Goal: Navigation & Orientation: Find specific page/section

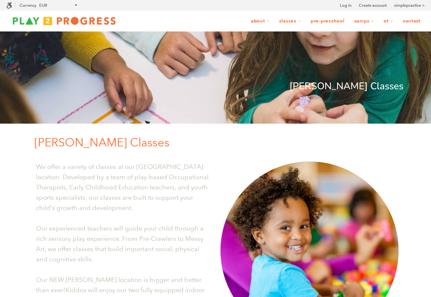
click at [62, 21] on img at bounding box center [63, 20] width 115 height 13
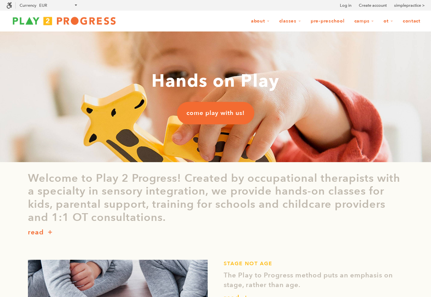
scroll to position [0, 0]
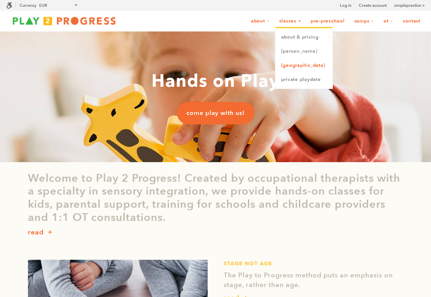
click at [295, 66] on link "[GEOGRAPHIC_DATA]" at bounding box center [303, 65] width 57 height 14
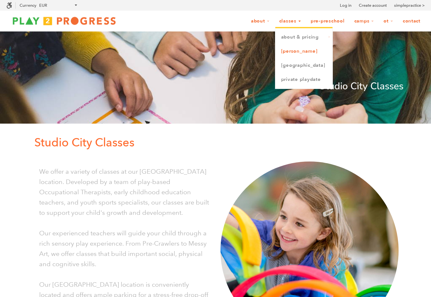
click at [292, 53] on link "[PERSON_NAME]" at bounding box center [303, 51] width 57 height 14
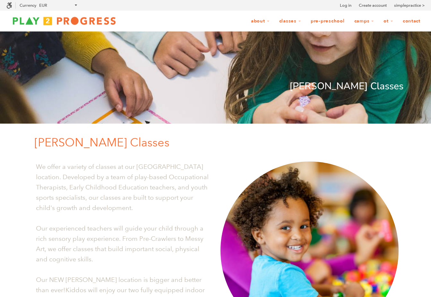
click at [413, 22] on link "Contact" at bounding box center [411, 21] width 26 height 12
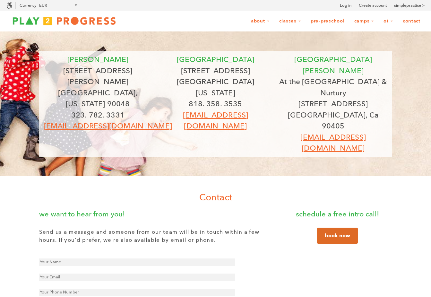
scroll to position [0, 0]
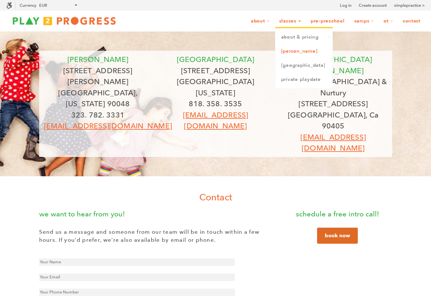
click at [294, 52] on link "[PERSON_NAME]" at bounding box center [303, 51] width 57 height 14
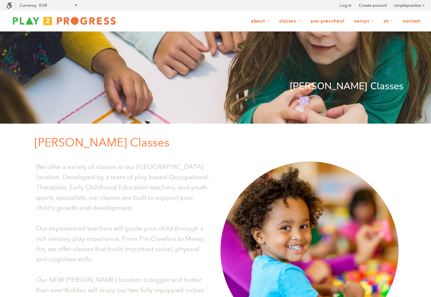
scroll to position [0, 0]
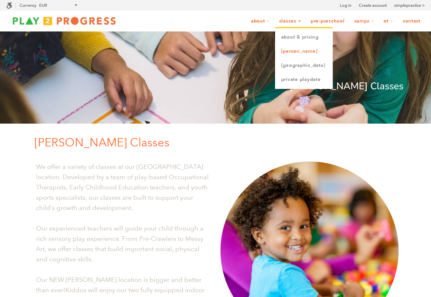
click at [291, 53] on link "[PERSON_NAME]" at bounding box center [303, 51] width 57 height 14
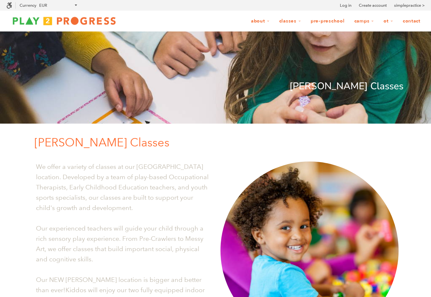
click at [415, 22] on link "Contact" at bounding box center [411, 21] width 26 height 12
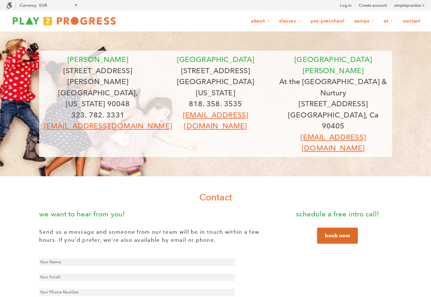
scroll to position [0, 0]
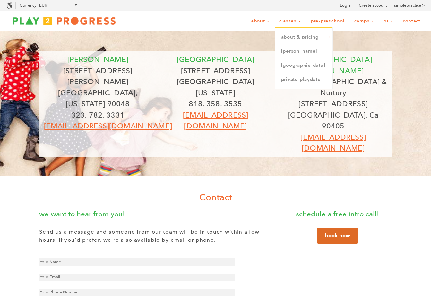
click at [291, 23] on link "Classes" at bounding box center [290, 21] width 30 height 12
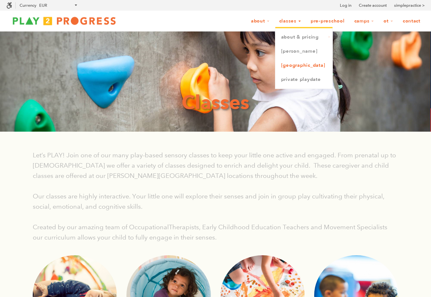
click at [289, 66] on link "[GEOGRAPHIC_DATA]" at bounding box center [303, 65] width 57 height 14
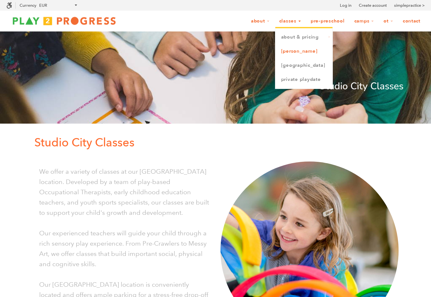
click at [294, 52] on link "[PERSON_NAME]" at bounding box center [303, 51] width 57 height 14
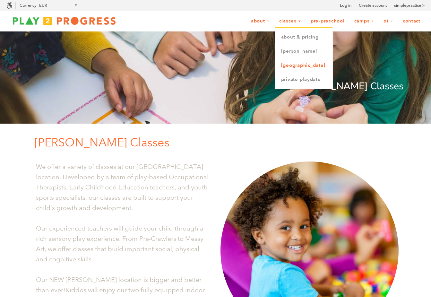
click at [290, 64] on link "[GEOGRAPHIC_DATA]" at bounding box center [303, 65] width 57 height 14
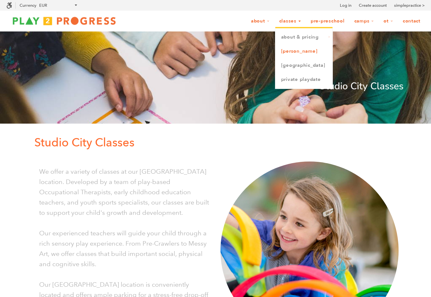
click at [291, 54] on link "[PERSON_NAME]" at bounding box center [303, 51] width 57 height 14
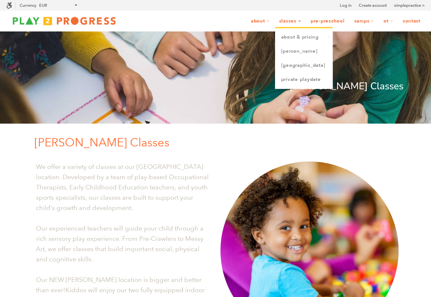
scroll to position [0, 0]
click at [288, 65] on link "[GEOGRAPHIC_DATA]" at bounding box center [303, 65] width 57 height 14
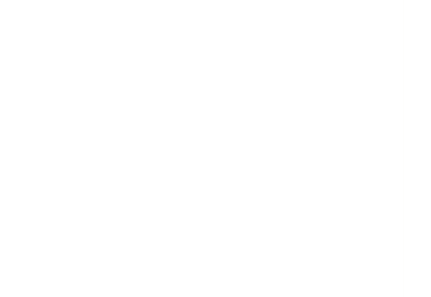
scroll to position [501, 0]
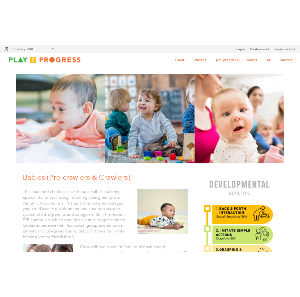
scroll to position [0, 0]
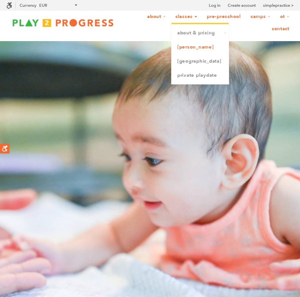
click at [187, 46] on link "[PERSON_NAME]" at bounding box center [199, 47] width 57 height 14
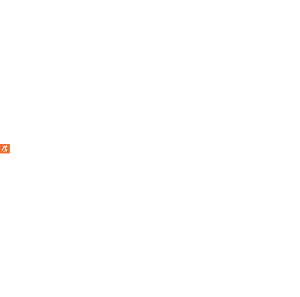
scroll to position [1207, 0]
